Goal: Information Seeking & Learning: Learn about a topic

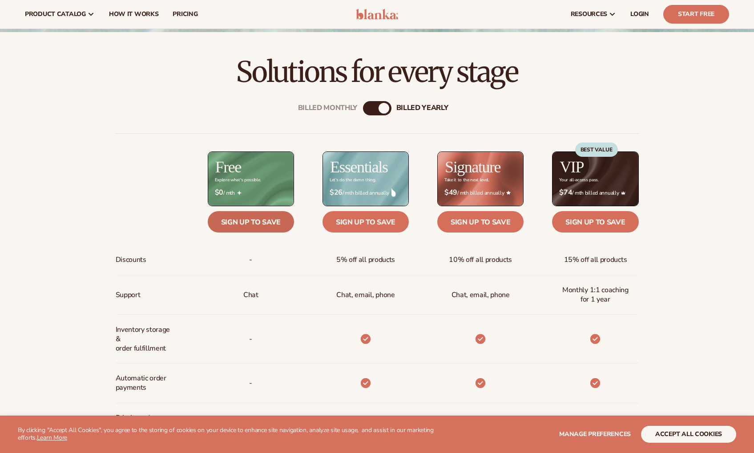
scroll to position [281, 0]
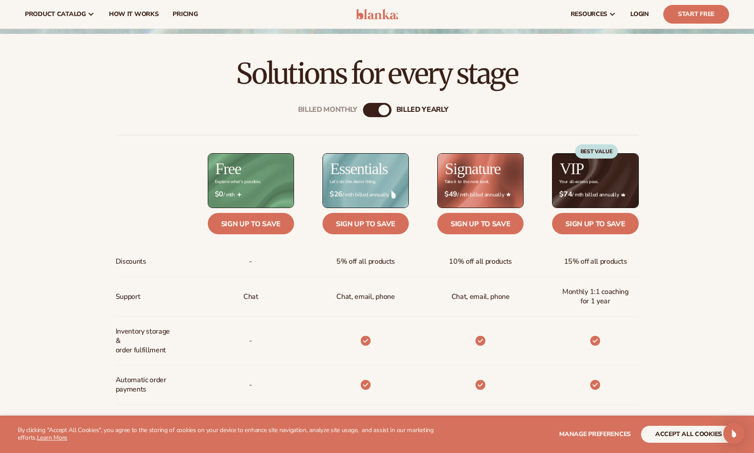
click at [370, 109] on div "Billed Monthly" at bounding box center [368, 110] width 11 height 11
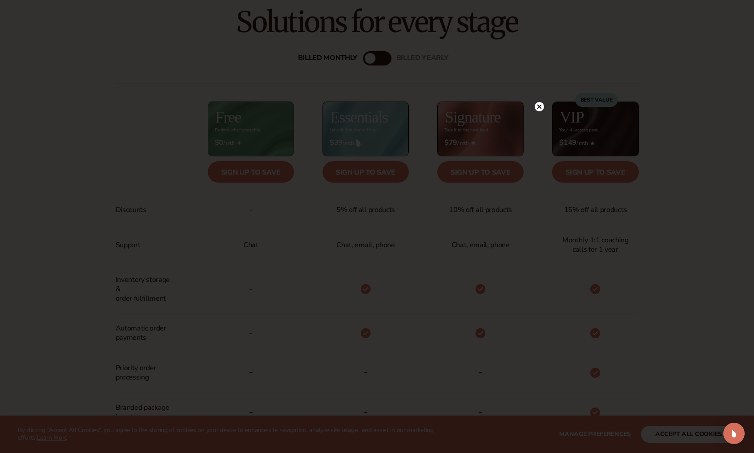
scroll to position [339, 0]
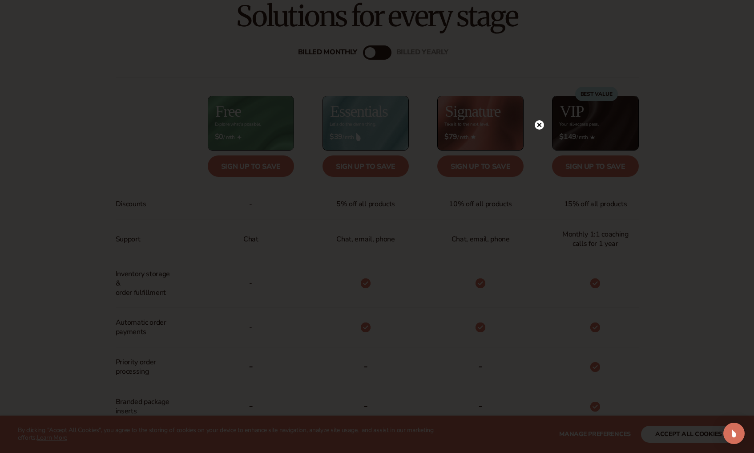
click at [537, 122] on circle at bounding box center [539, 124] width 9 height 9
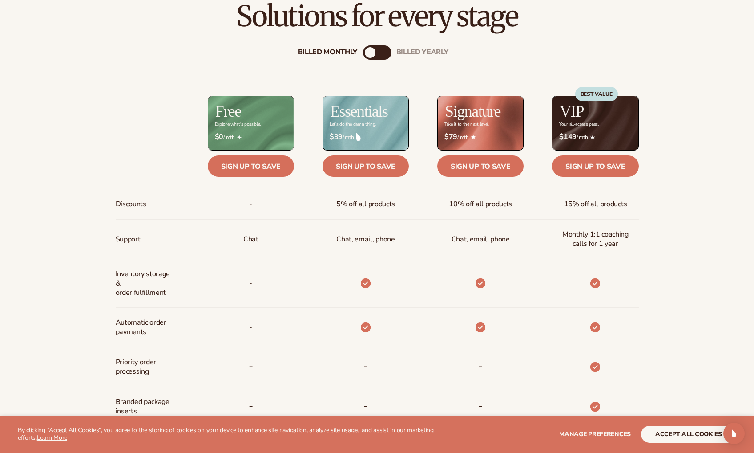
click at [367, 49] on div "Billed Monthly" at bounding box center [370, 52] width 11 height 11
click at [373, 51] on div "Billed Monthly" at bounding box center [370, 52] width 11 height 11
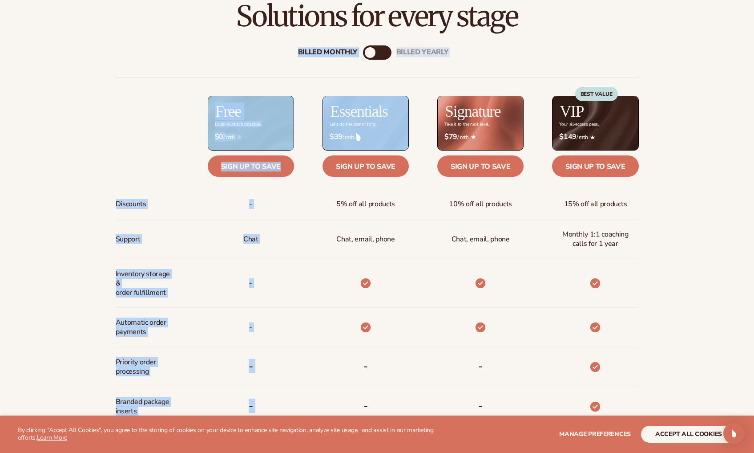
drag, startPoint x: 365, startPoint y: 54, endPoint x: 404, endPoint y: 58, distance: 39.0
click at [404, 59] on div "Billed Monthly billed Yearly Billed Monthly billed Yearly Discounts Support Inv…" at bounding box center [377, 326] width 573 height 590
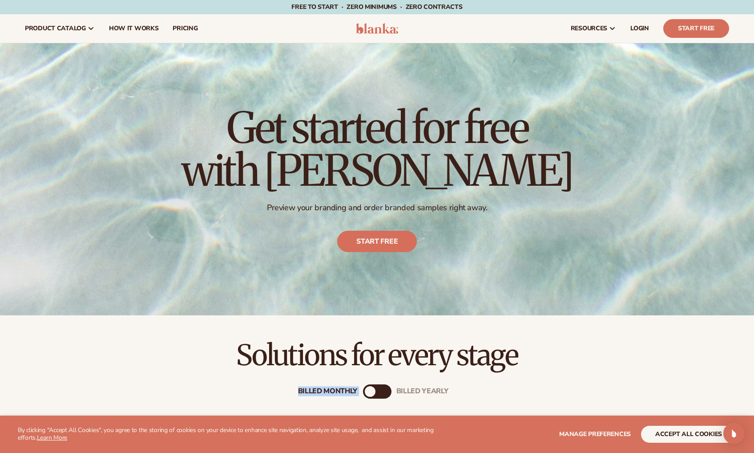
scroll to position [0, 0]
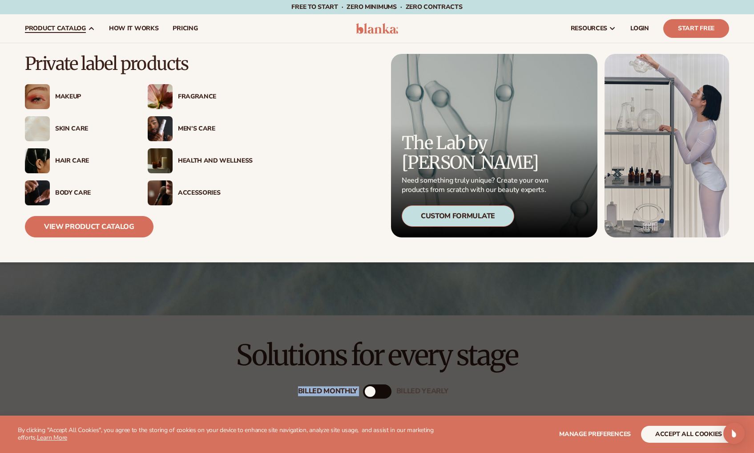
click at [80, 26] on span "product catalog" at bounding box center [55, 28] width 61 height 7
click at [87, 221] on link "View Product Catalog" at bounding box center [89, 226] width 129 height 21
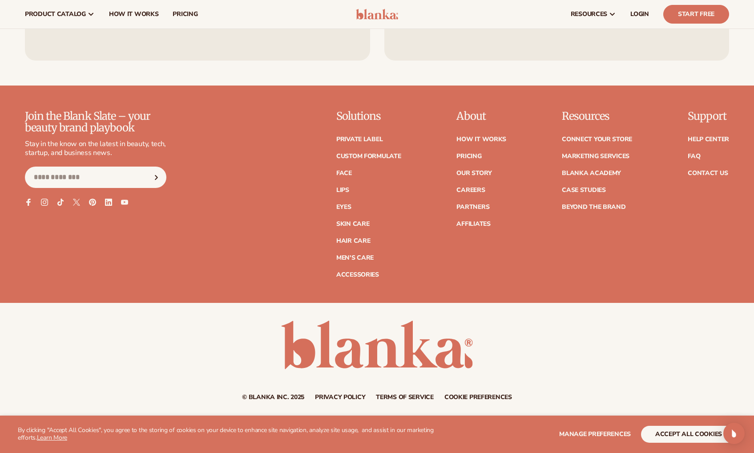
scroll to position [1620, 0]
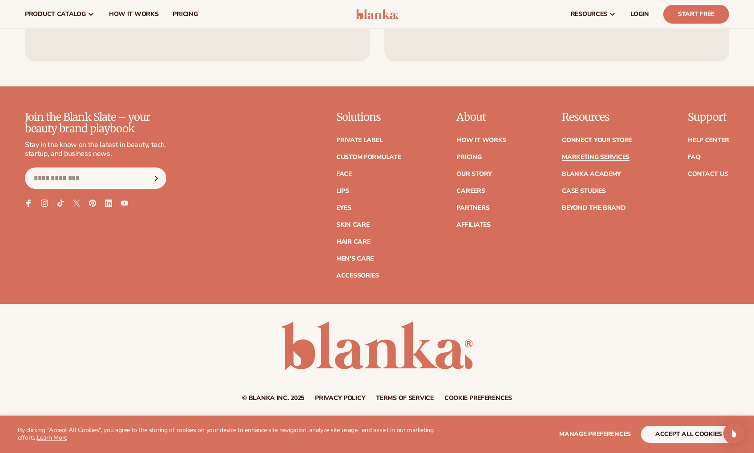
click at [568, 158] on link "Marketing services" at bounding box center [596, 157] width 68 height 6
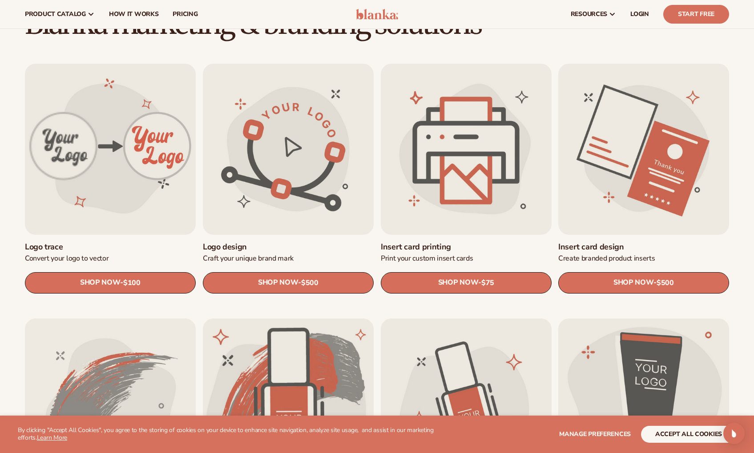
scroll to position [245, 0]
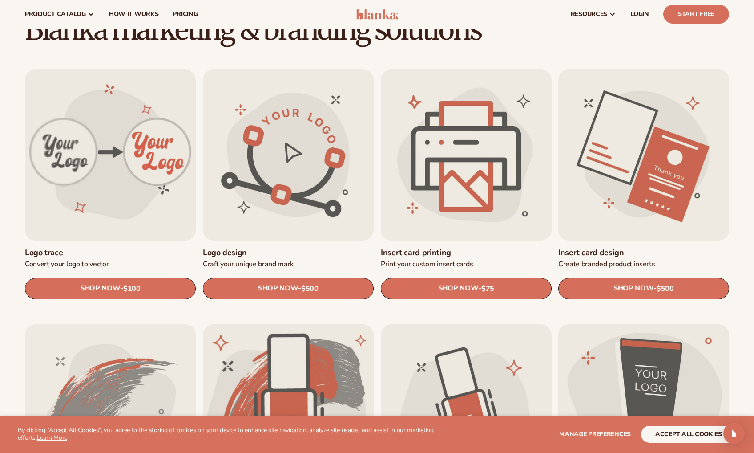
click at [418, 247] on link "Insert card printing" at bounding box center [466, 252] width 171 height 10
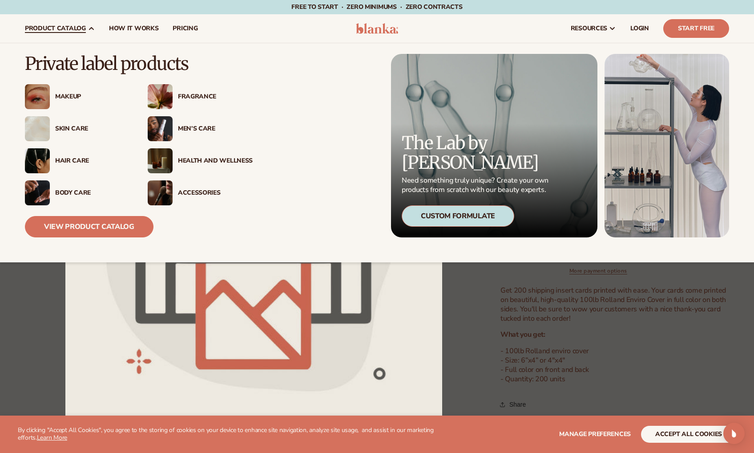
click at [181, 160] on div "Health And Wellness" at bounding box center [215, 161] width 75 height 8
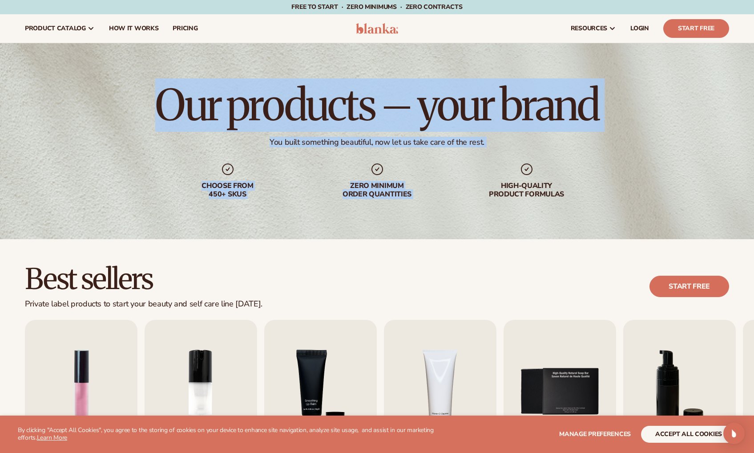
drag, startPoint x: 556, startPoint y: 168, endPoint x: 585, endPoint y: 65, distance: 107.6
click at [585, 65] on div "Our products – your brand You built something beautiful, now let us take care o…" at bounding box center [377, 141] width 754 height 196
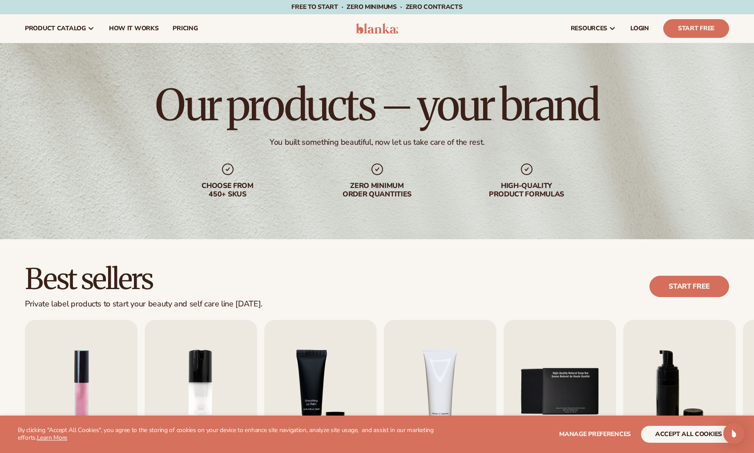
click at [581, 66] on div "Our products – your brand You built something beautiful, now let us take care o…" at bounding box center [377, 141] width 754 height 196
